Goal: Task Accomplishment & Management: Manage account settings

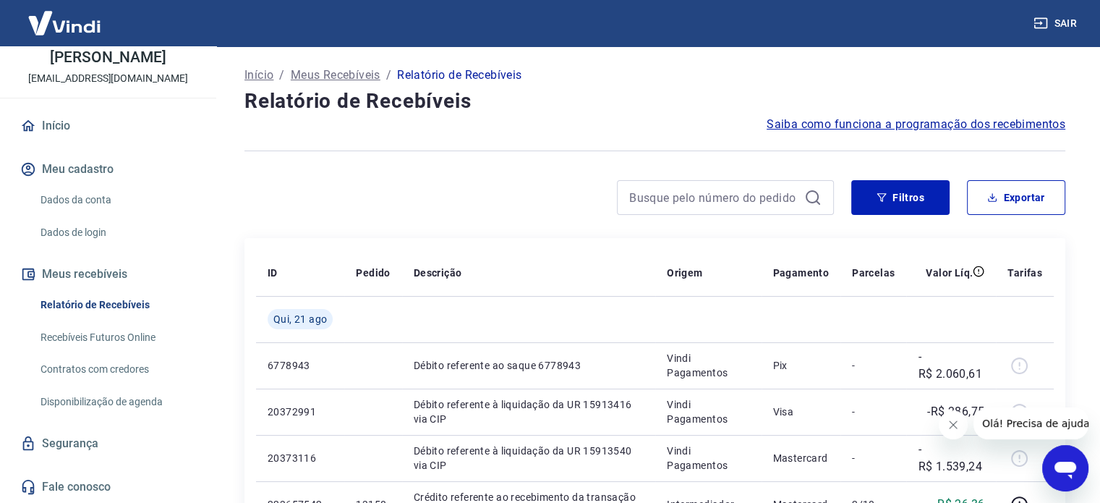
scroll to position [87, 0]
click at [101, 205] on link "Dados da conta" at bounding box center [117, 200] width 164 height 30
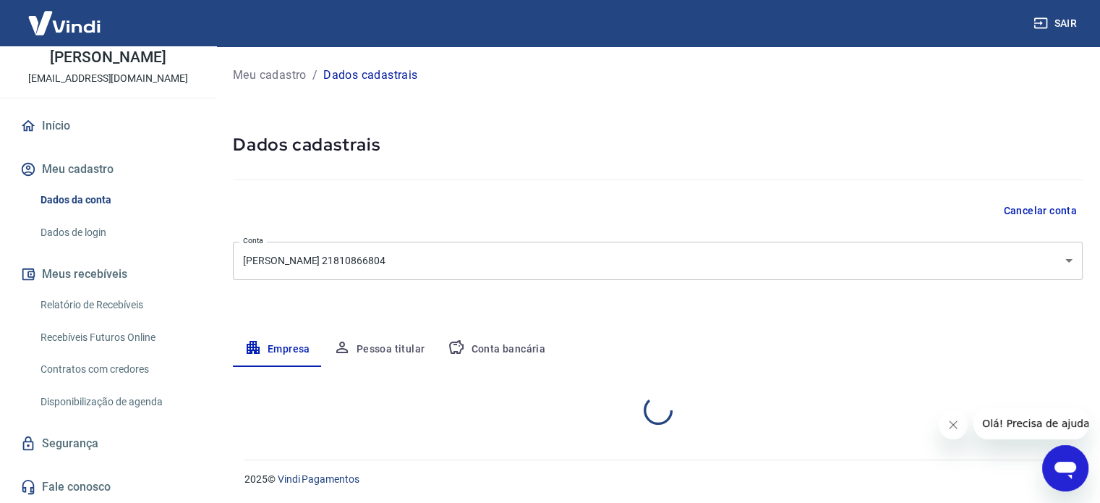
select select "SP"
select select "business"
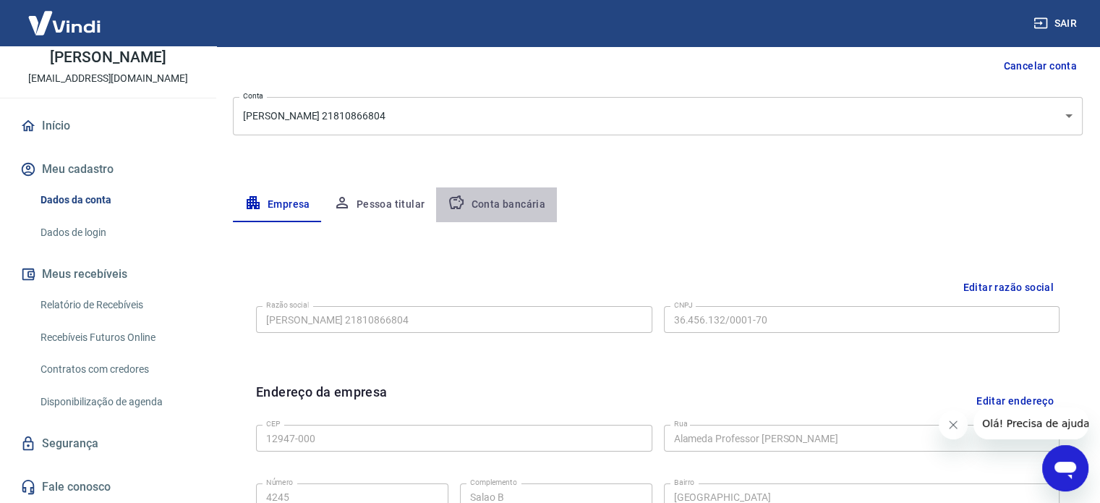
click at [524, 205] on button "Conta bancária" at bounding box center [496, 204] width 121 height 35
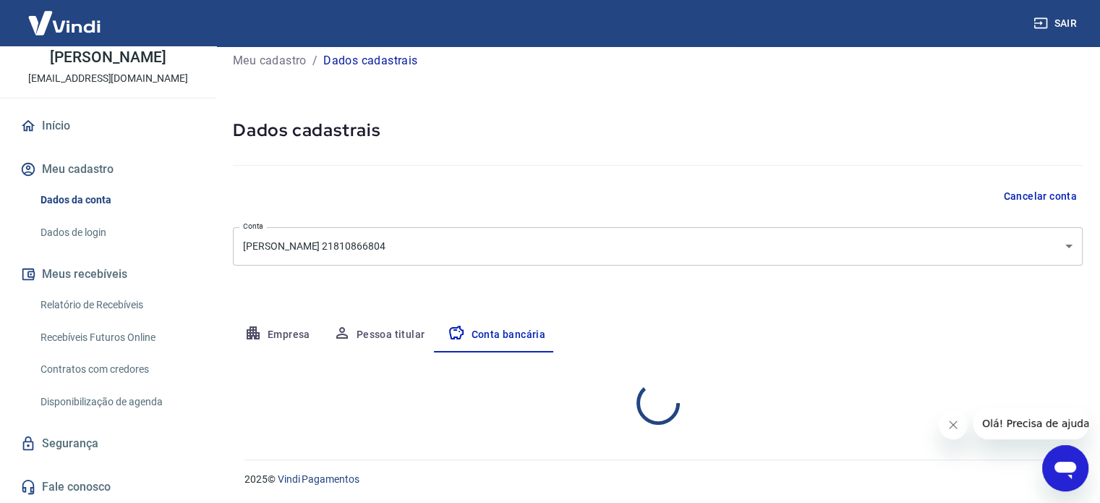
scroll to position [145, 0]
select select "1"
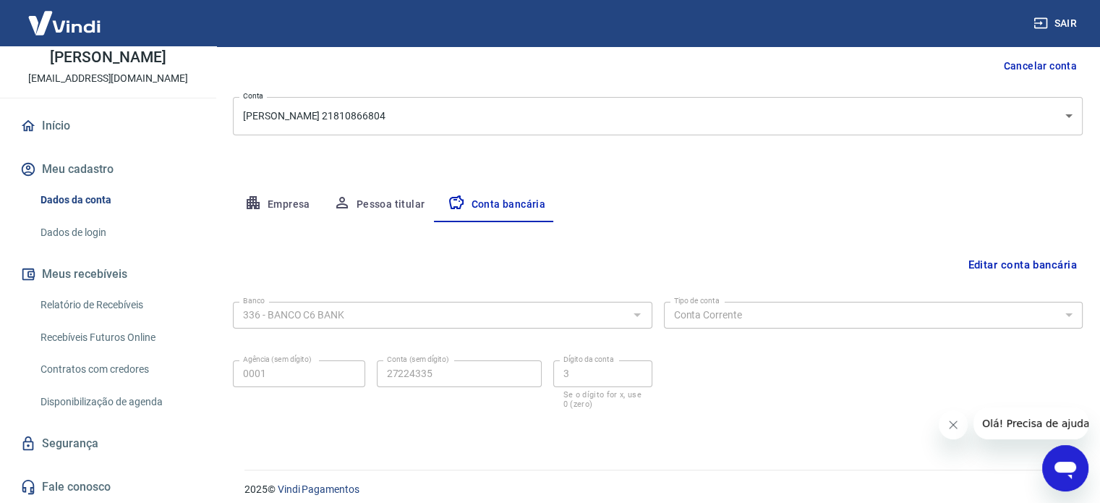
scroll to position [155, 0]
